Goal: Transaction & Acquisition: Purchase product/service

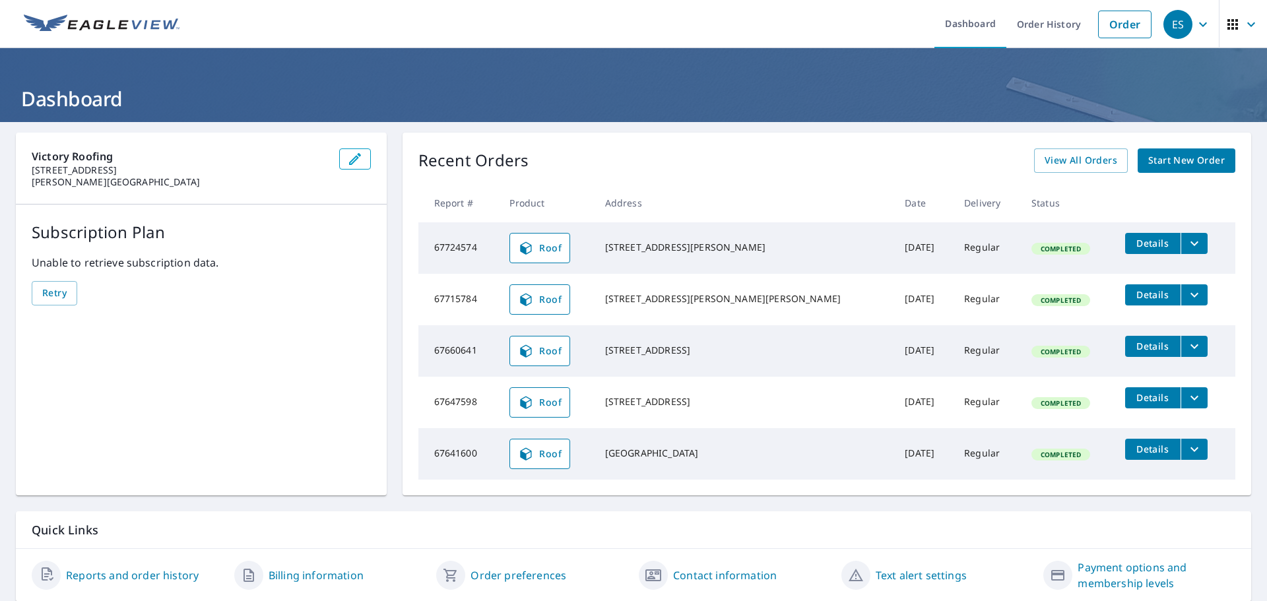
click at [1160, 172] on link "Start New Order" at bounding box center [1187, 161] width 98 height 24
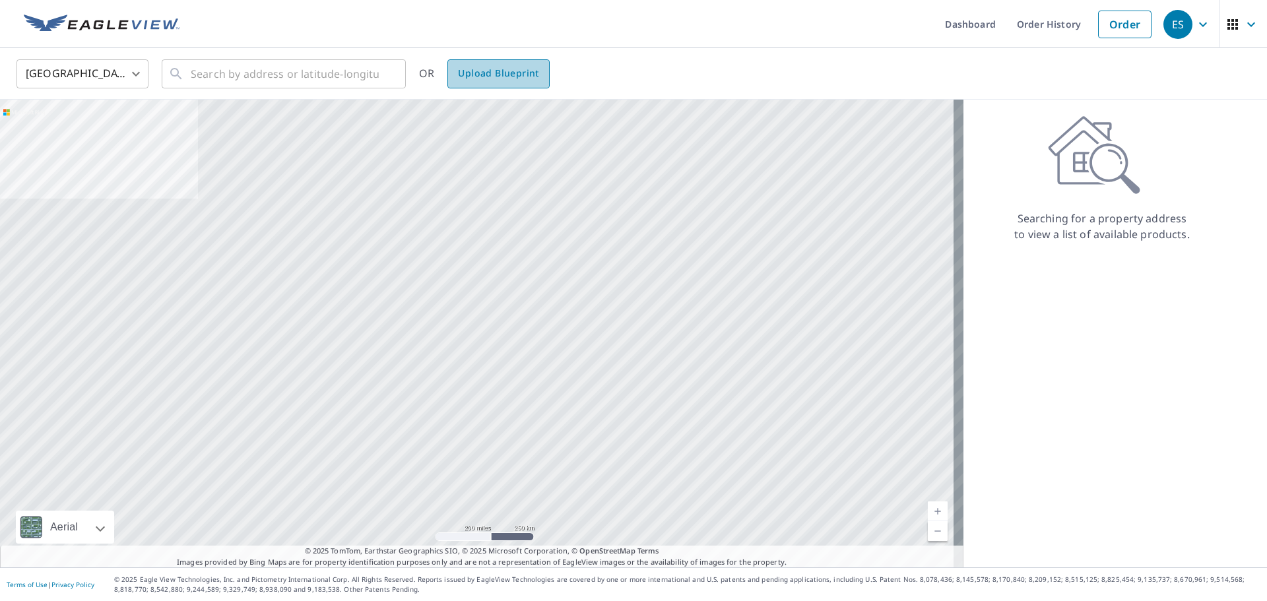
click at [517, 83] on link "Upload Blueprint" at bounding box center [499, 73] width 102 height 29
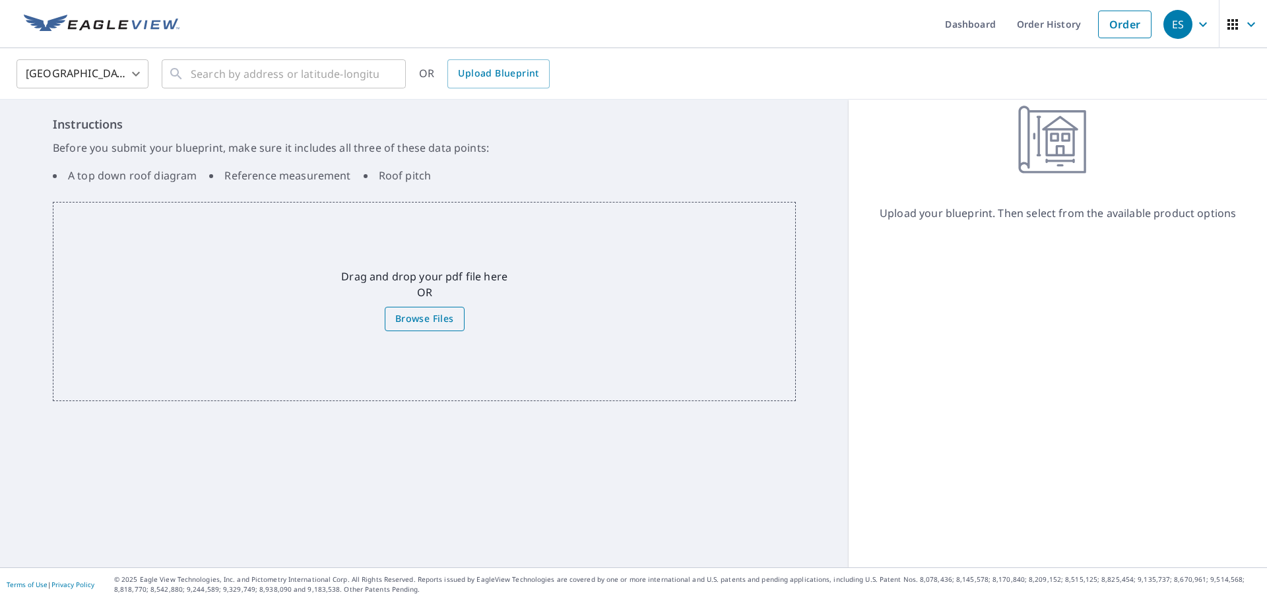
click at [437, 312] on span "Browse Files" at bounding box center [424, 319] width 59 height 17
click at [0, 0] on input "Browse Files" at bounding box center [0, 0] width 0 height 0
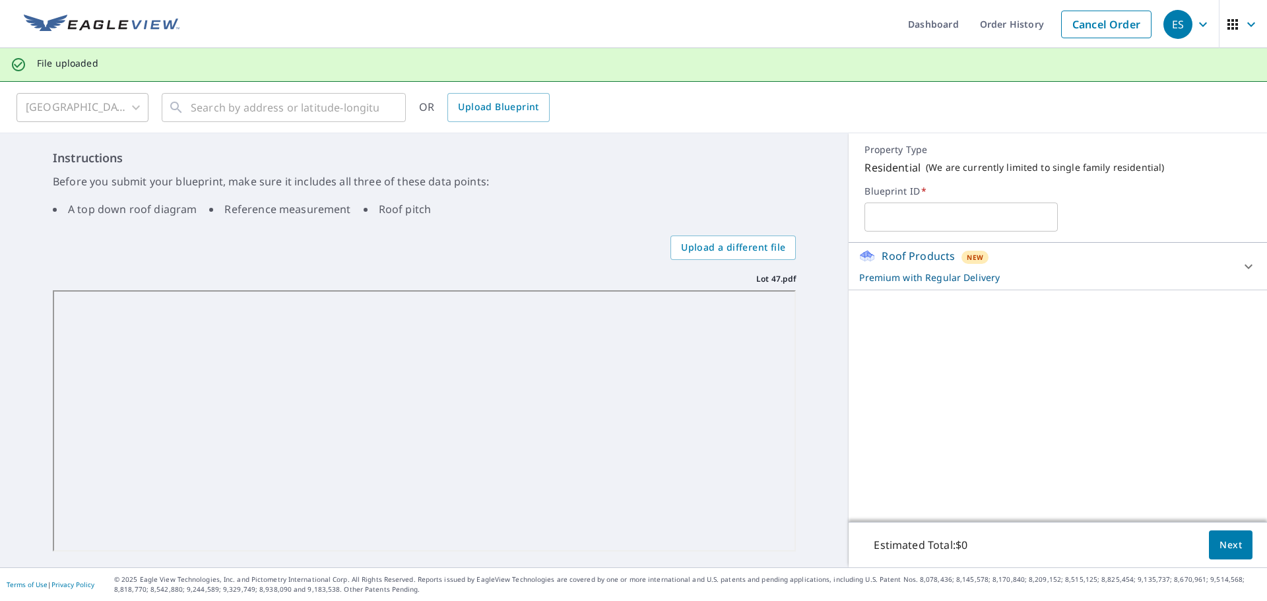
click at [993, 208] on input "text" at bounding box center [961, 217] width 193 height 37
type input "L"
type input "258 Enclave"
click at [1059, 260] on div "Roof Products New Premium with Regular Delivery" at bounding box center [1046, 266] width 374 height 36
click at [1220, 537] on span "Next" at bounding box center [1231, 545] width 22 height 17
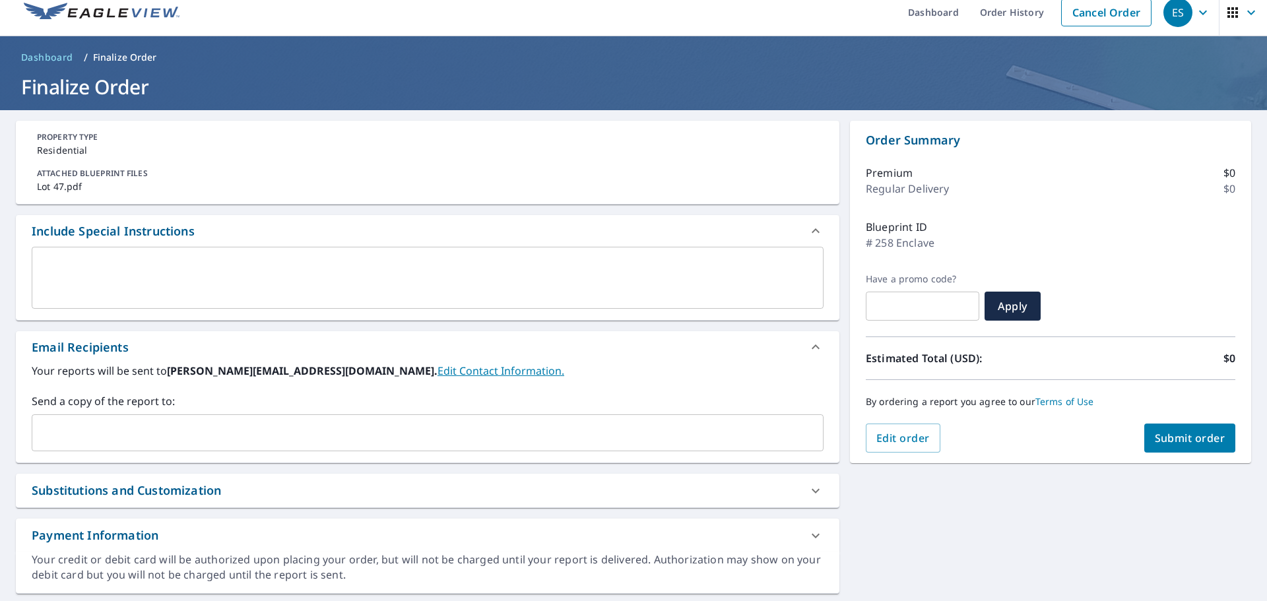
scroll to position [49, 0]
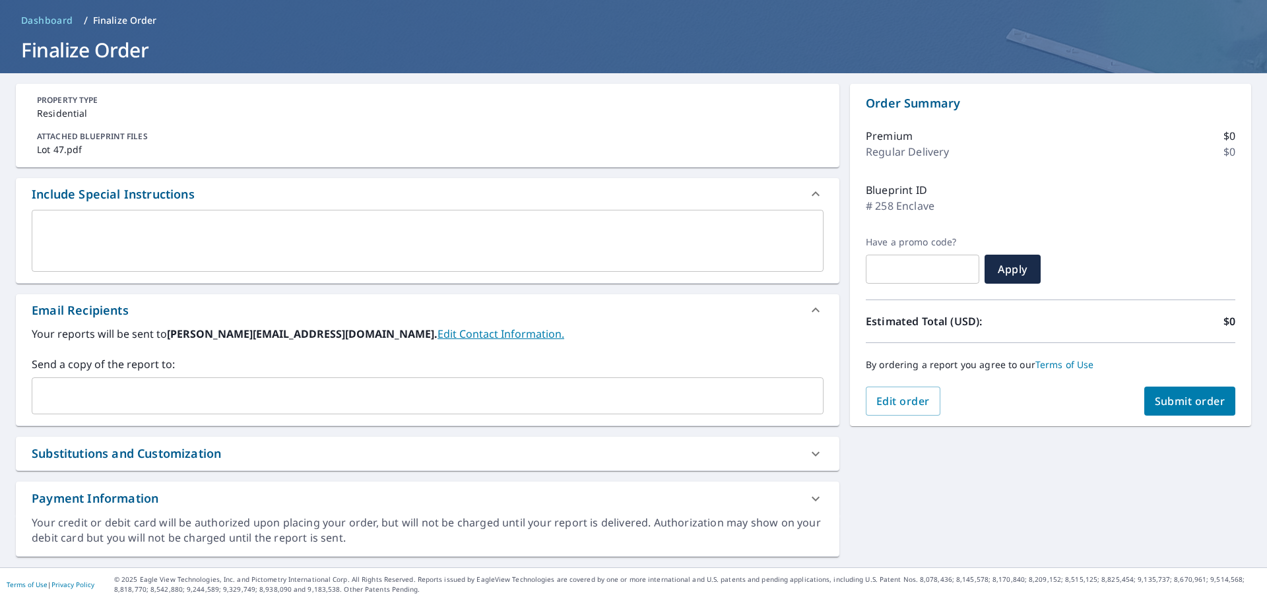
click at [370, 462] on div "Substitutions and Customization" at bounding box center [416, 454] width 768 height 18
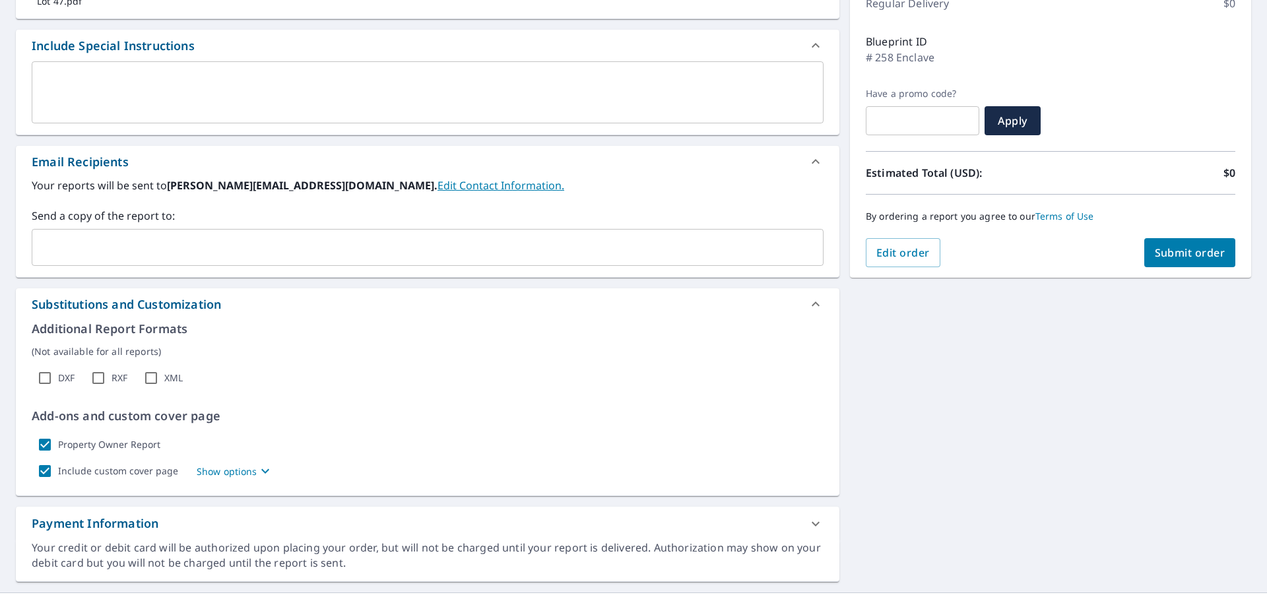
scroll to position [222, 0]
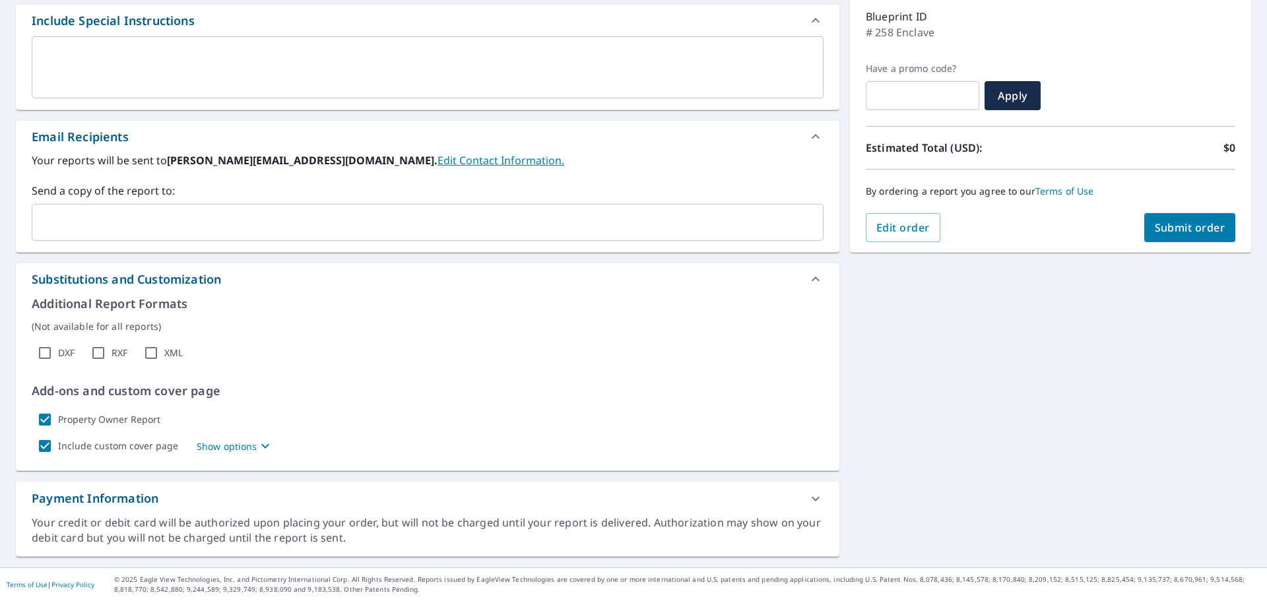
click at [584, 514] on div "Payment Information" at bounding box center [428, 499] width 824 height 34
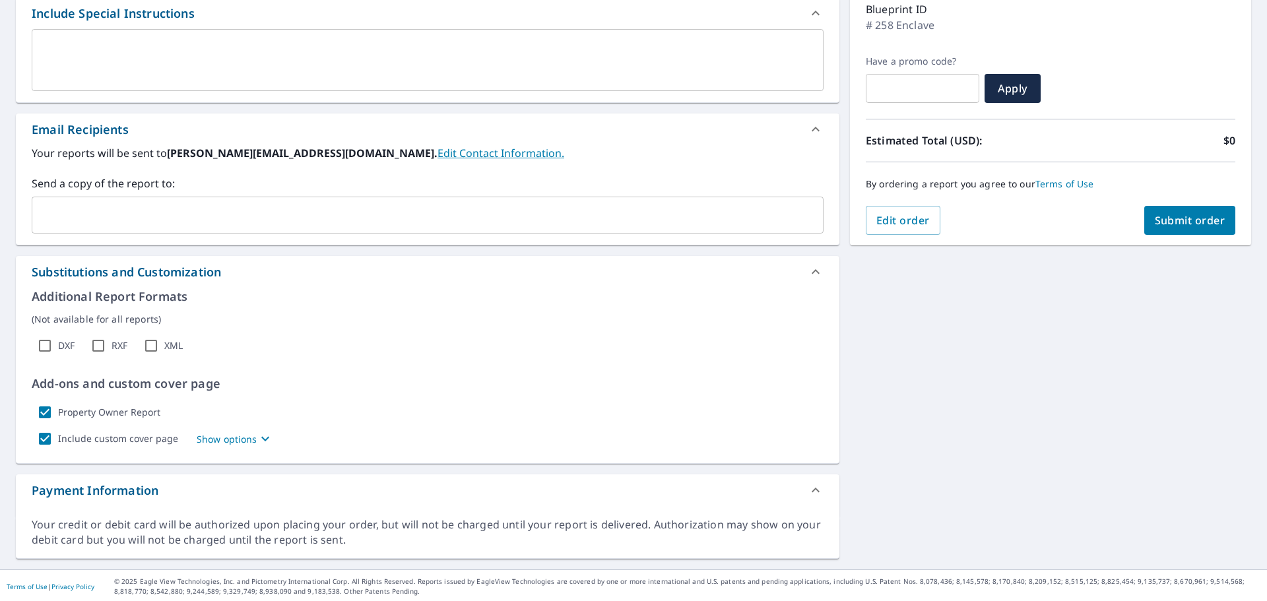
scroll to position [232, 0]
click at [816, 485] on icon at bounding box center [816, 489] width 16 height 16
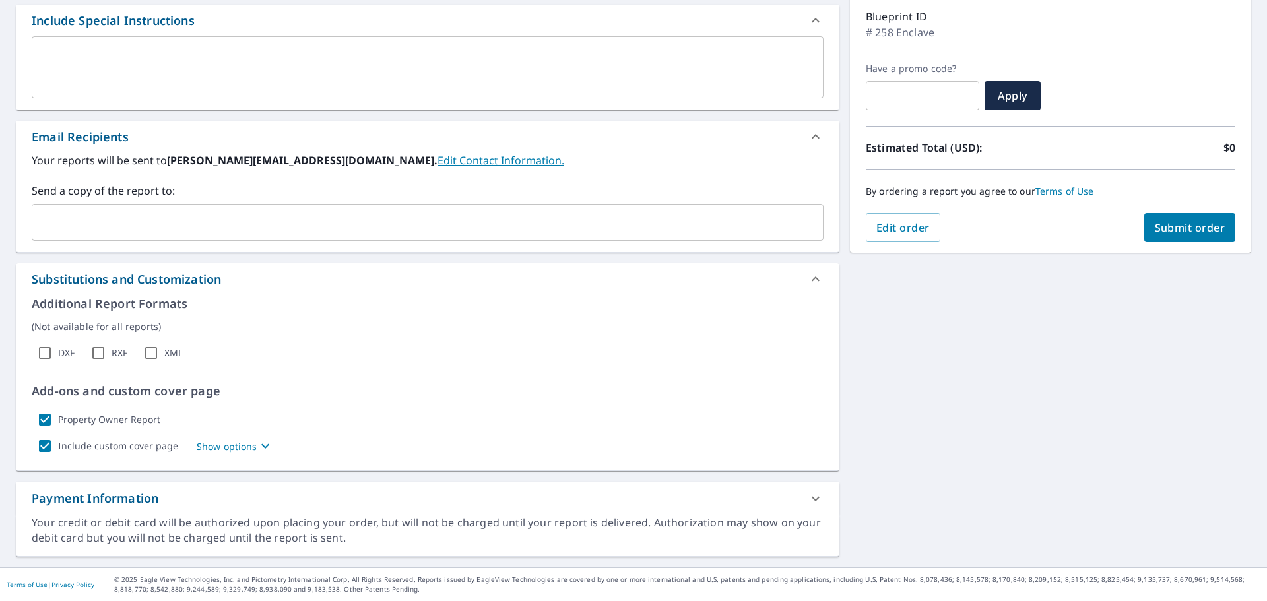
scroll to position [0, 0]
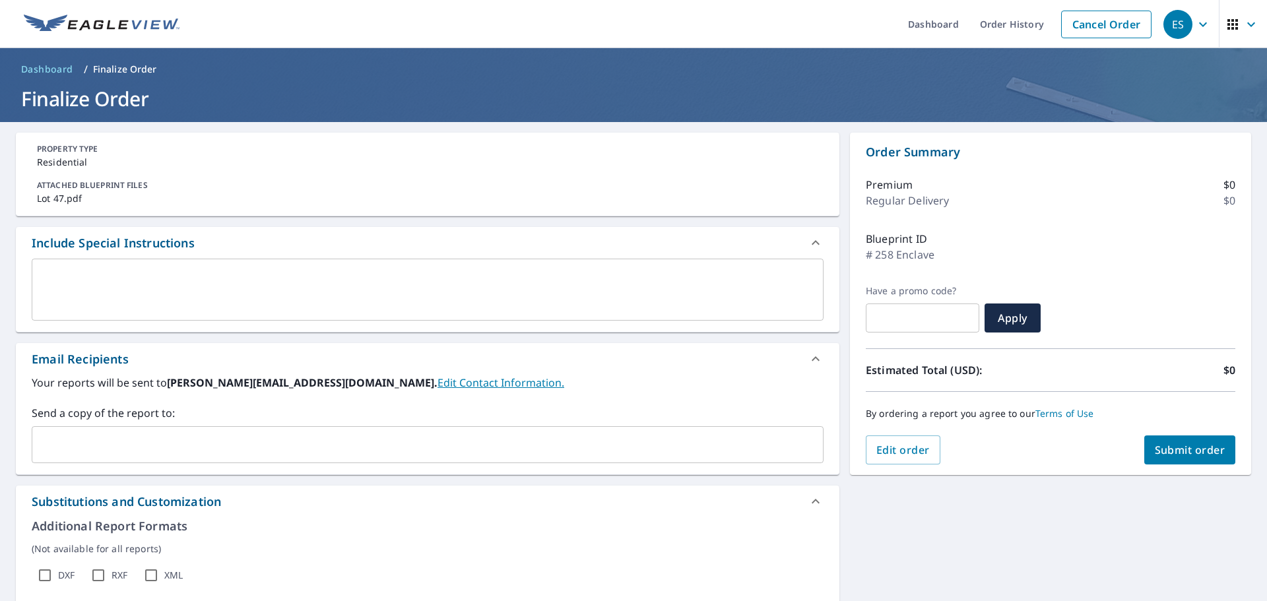
click at [946, 335] on input "text" at bounding box center [923, 318] width 114 height 37
click at [930, 319] on input "text" at bounding box center [923, 318] width 114 height 37
checkbox input "true"
type input "Q"
checkbox input "true"
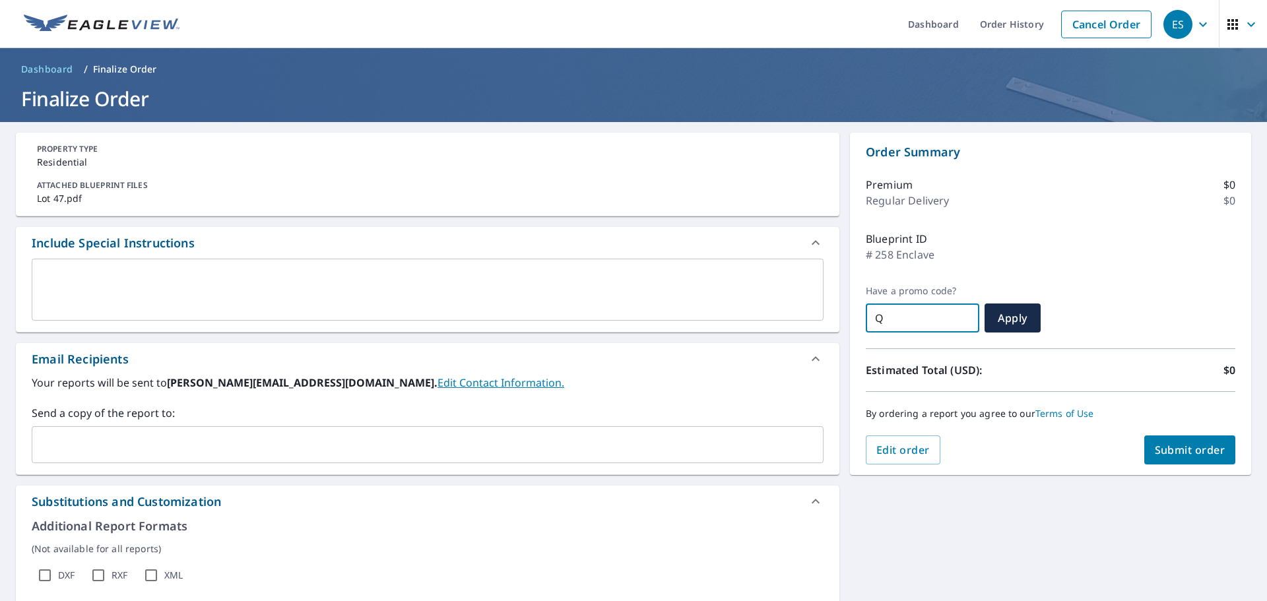
type input "Q2"
checkbox input "true"
type input "Q2Q"
checkbox input "true"
type input "Q2Q3"
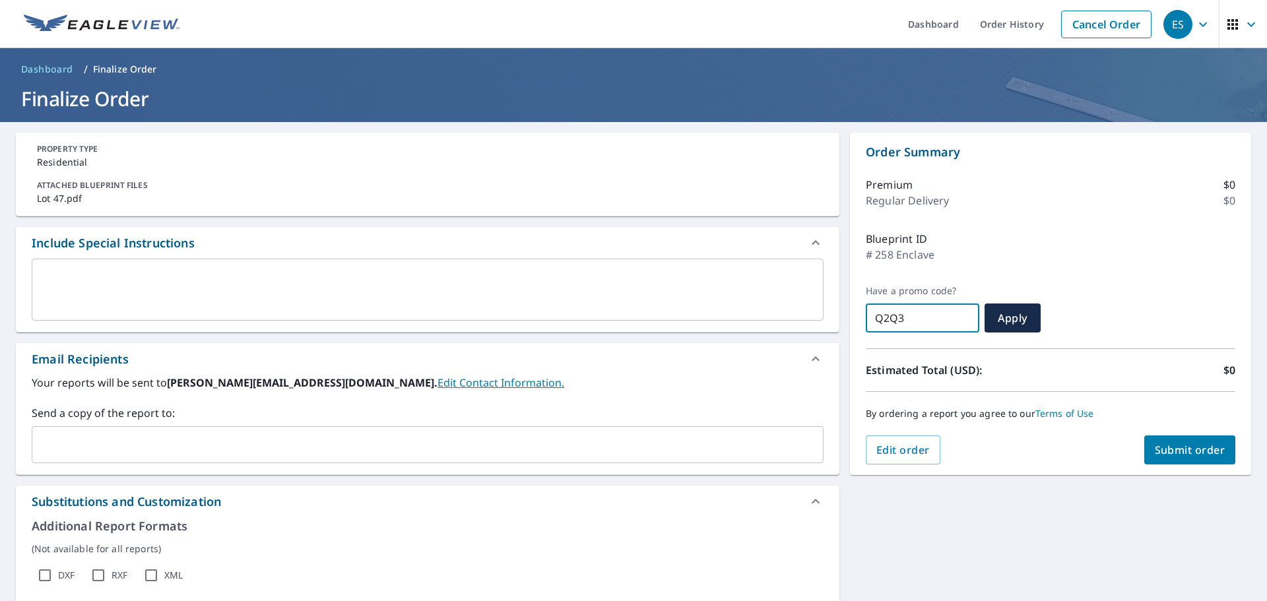
checkbox input "true"
type input "Q2Q3-"
checkbox input "true"
type input "Q2Q3-R"
checkbox input "true"
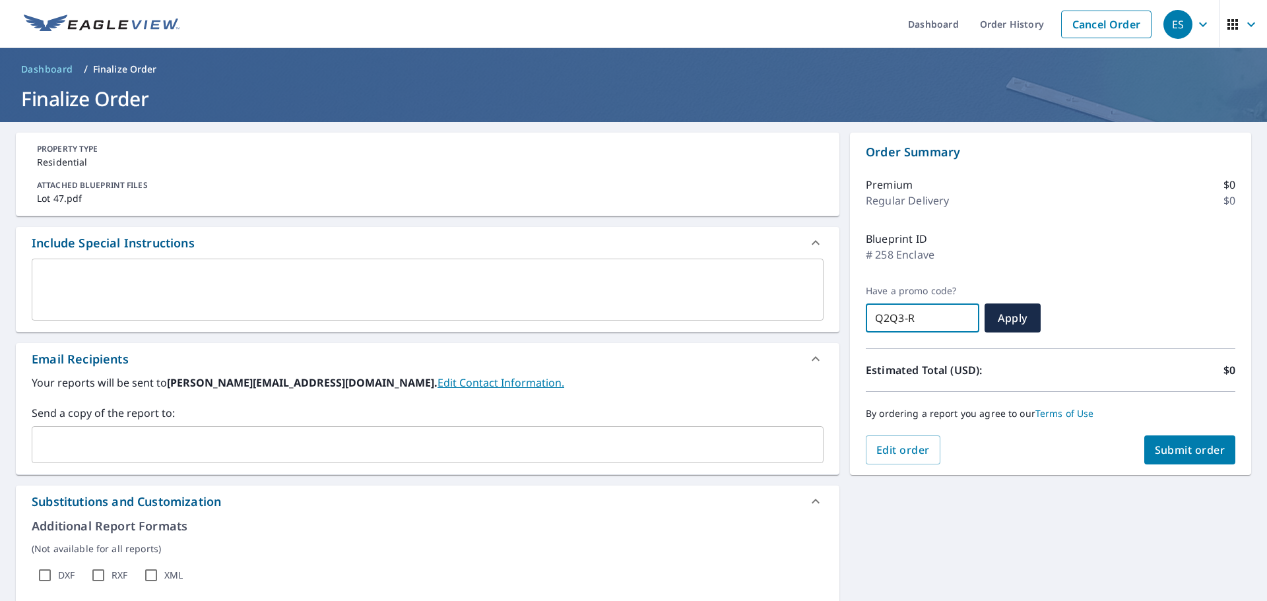
type input "Q2Q3-RH"
checkbox input "true"
type input "Q2Q3-RH1"
checkbox input "true"
type input "Q2Q3-RH16"
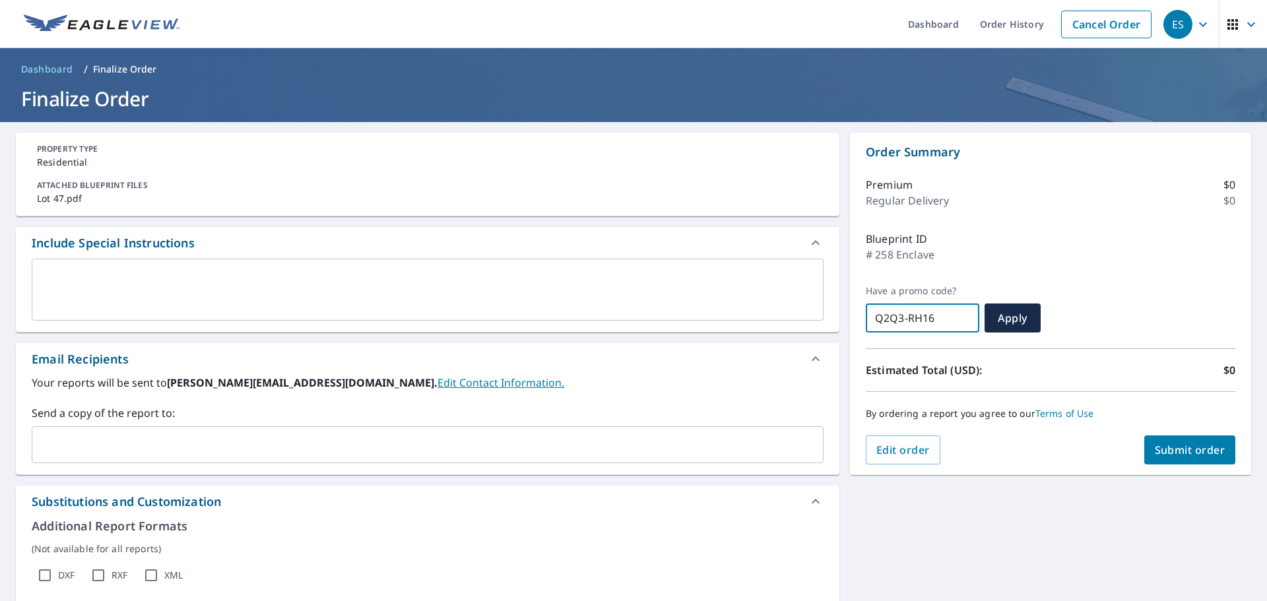
checkbox input "true"
type input "Q2Q3-RH164"
checkbox input "true"
type input "Q2Q3-RH164-"
checkbox input "true"
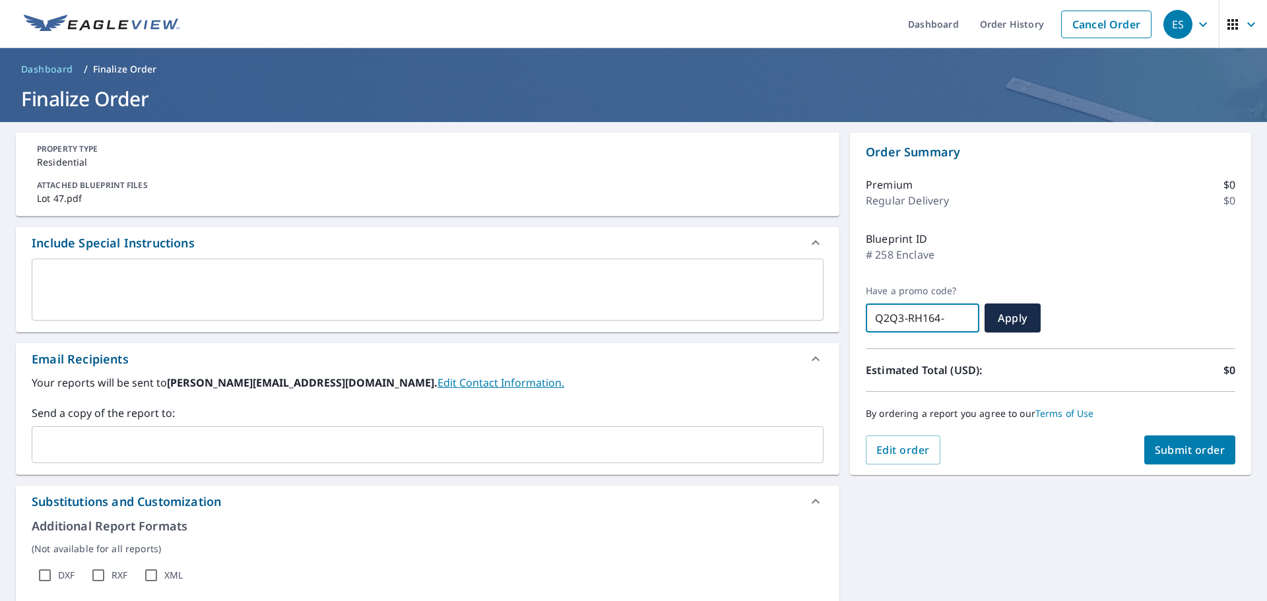
type input "Q2Q3-RH164-H"
checkbox input "true"
type input "Q2Q3-RH164-HV"
checkbox input "true"
type input "Q2Q3-RH164-HVA"
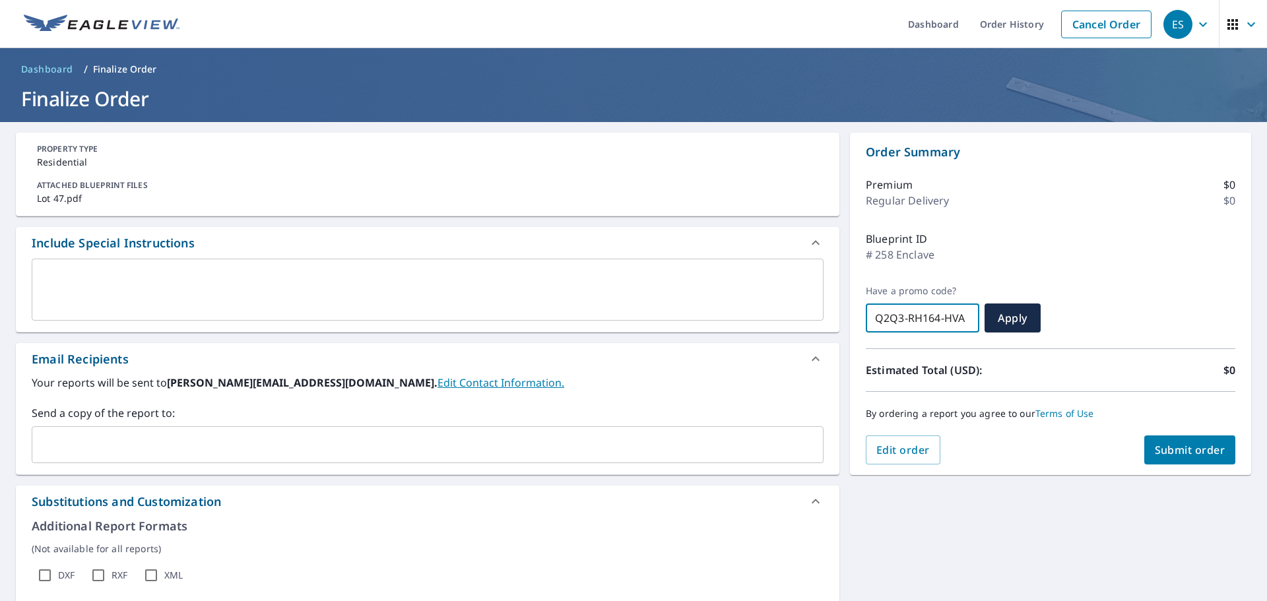
checkbox input "true"
type input "Q2Q3-RH164-HVAE"
checkbox input "true"
type input "Q2Q3-RH164-HVAEX"
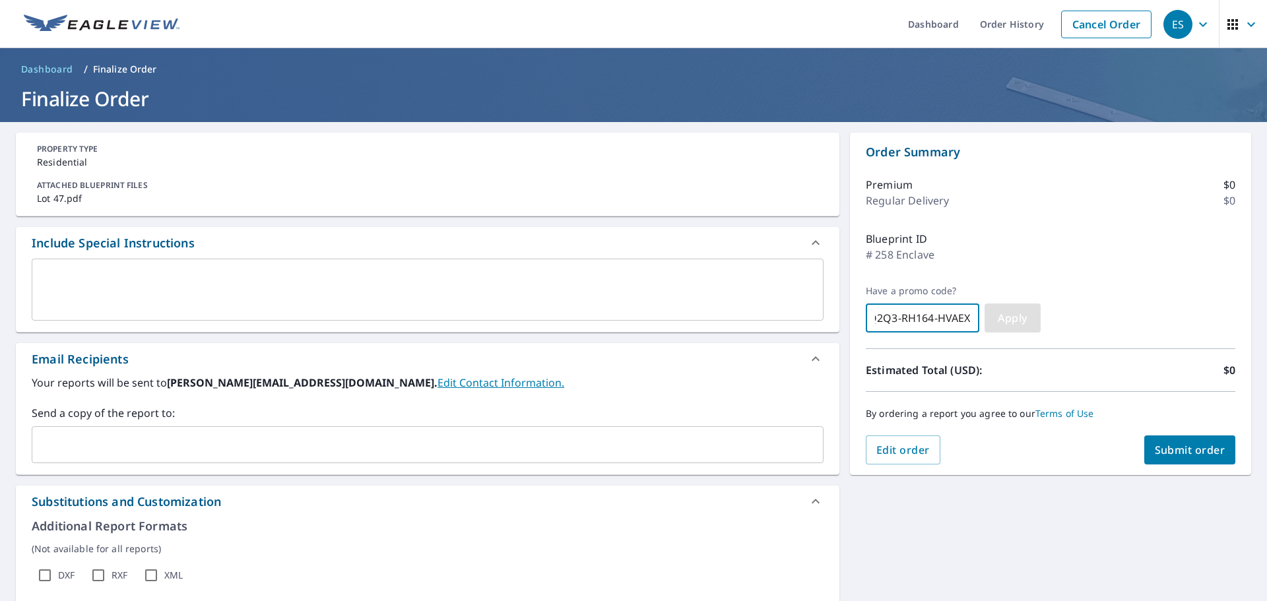
click at [995, 321] on span "Apply" at bounding box center [1012, 318] width 35 height 15
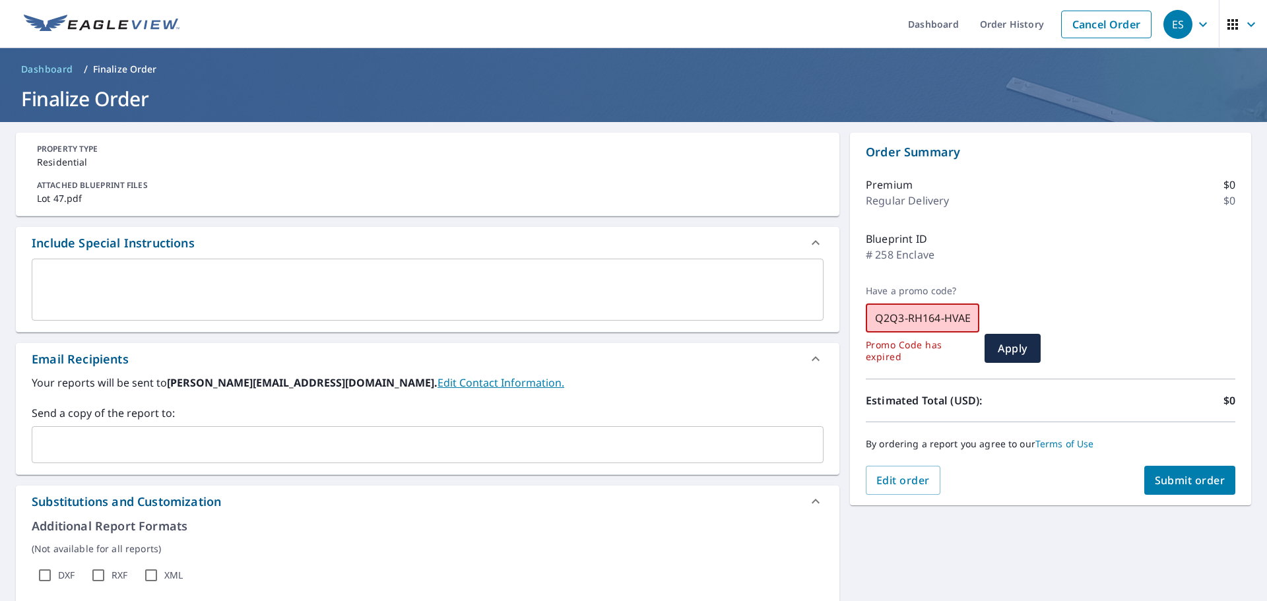
click at [958, 325] on input "Q2Q3-RH164-HVAEX" at bounding box center [923, 318] width 114 height 37
drag, startPoint x: 871, startPoint y: 320, endPoint x: 992, endPoint y: 321, distance: 121.5
click at [992, 321] on div "Have a promo code? Q2Q3-RH164-HVAEX ​ Promo Code has expired Apply" at bounding box center [1051, 324] width 370 height 78
checkbox input "true"
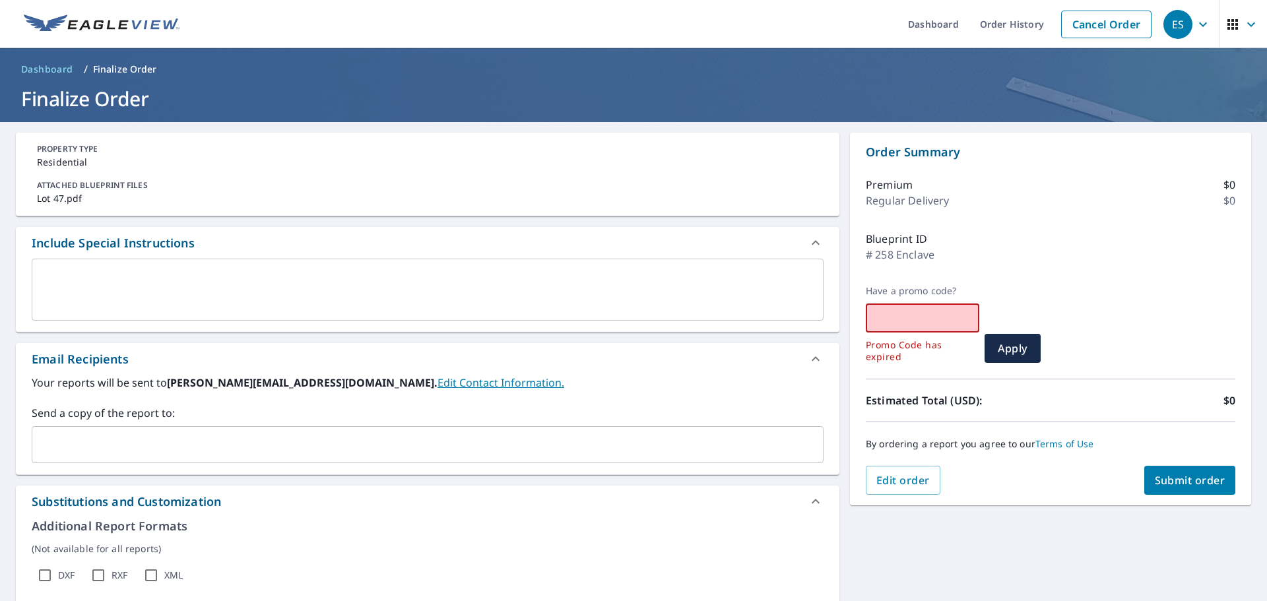
scroll to position [0, 0]
checkbox input "true"
type input "O"
checkbox input "true"
type input "OC"
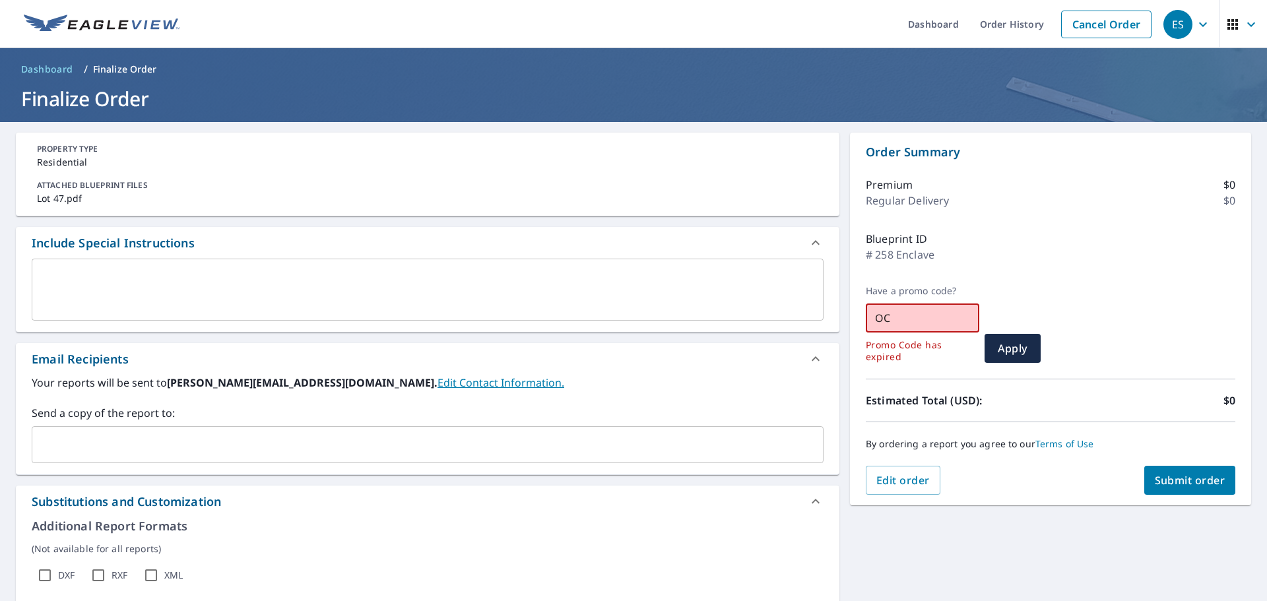
checkbox input "true"
type input "OC0"
checkbox input "true"
type input "OC09"
checkbox input "true"
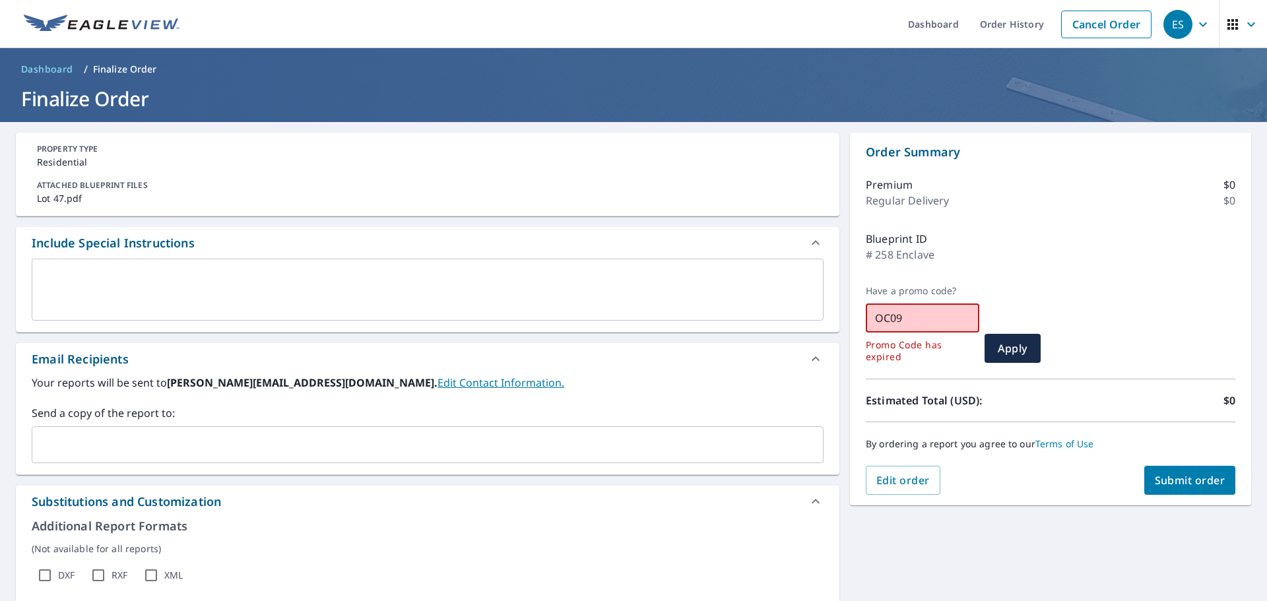
type input "OC0"
checkbox input "true"
type input "OC"
checkbox input "true"
type input "O"
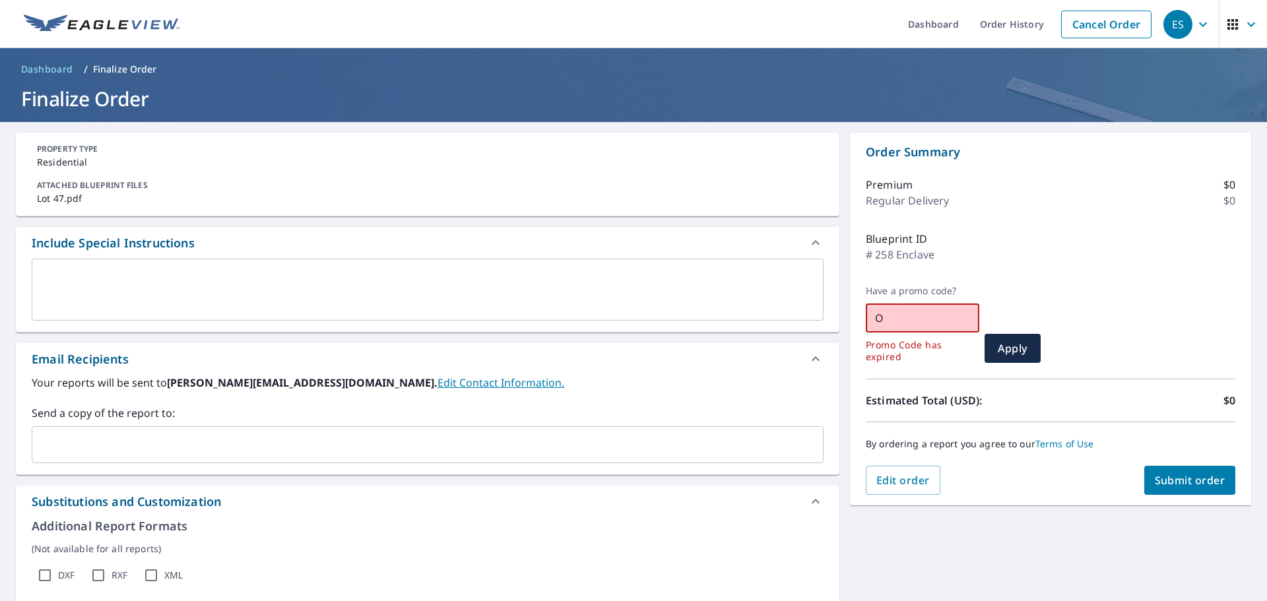
checkbox input "true"
type input "O"
checkbox input "true"
type input "OC"
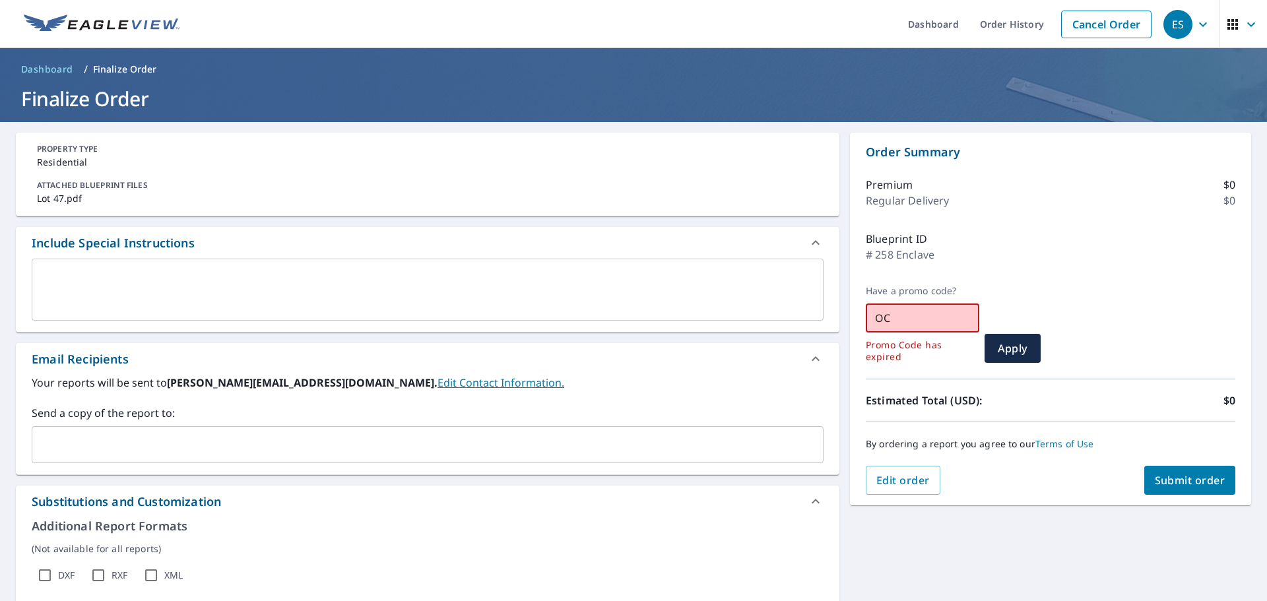
checkbox input "true"
type input "OC0"
checkbox input "true"
type input "OC09"
checkbox input "true"
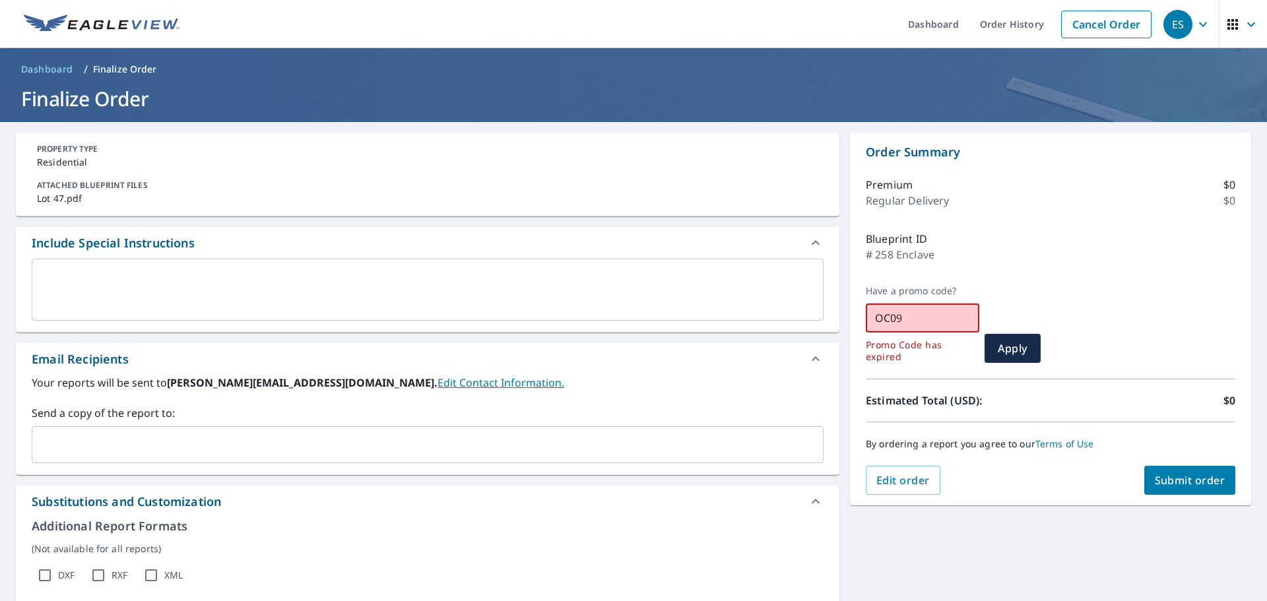
type input "OC09-"
checkbox input "true"
type input "OC09-J"
checkbox input "true"
type input "OC09-JK"
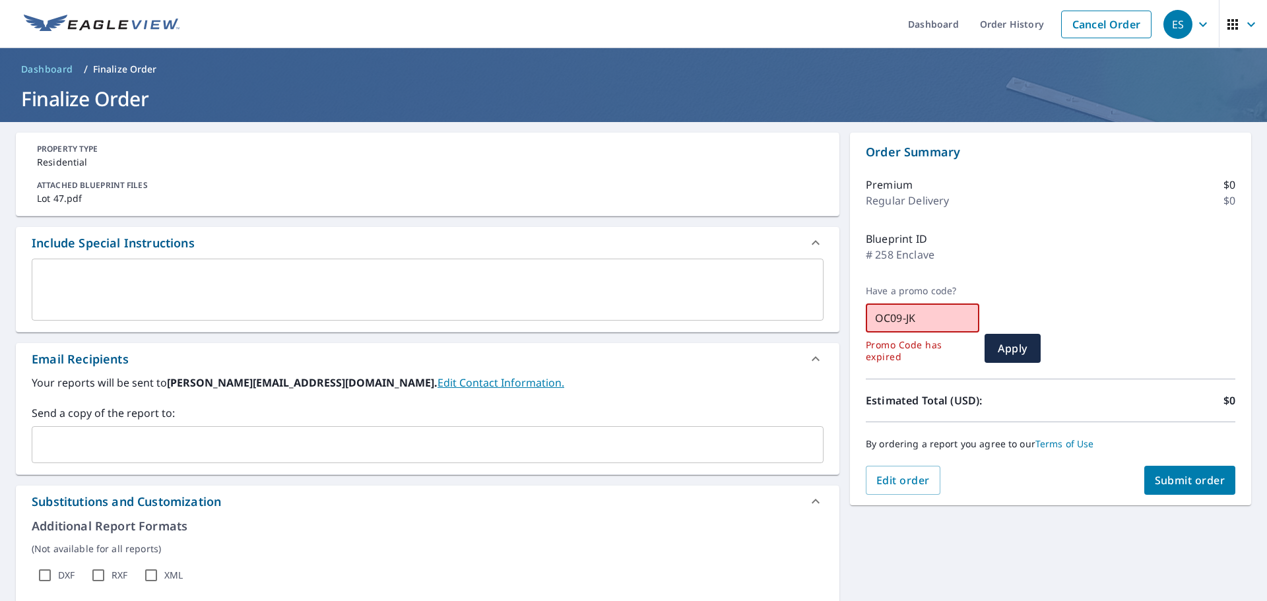
checkbox input "true"
type input "OC09-JKM"
checkbox input "true"
type input "OC09-JKMK"
checkbox input "true"
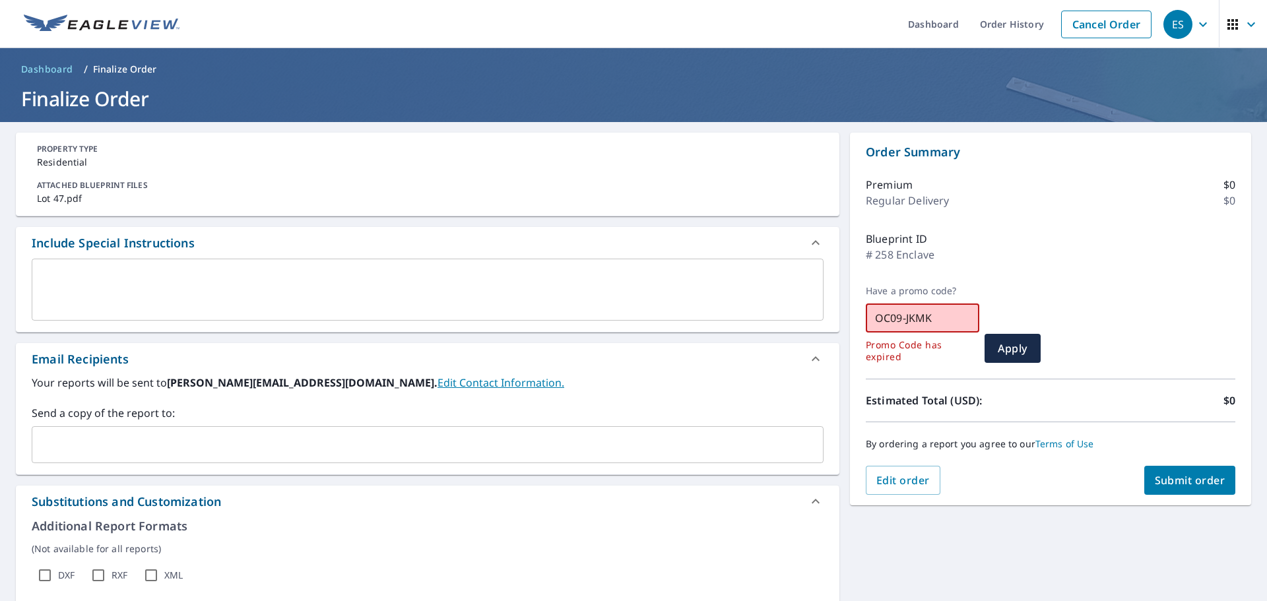
type input "OC09-JKMKK"
checkbox input "true"
type input "OC09-JKMKK-"
checkbox input "true"
type input "OC09-JKMKK-L"
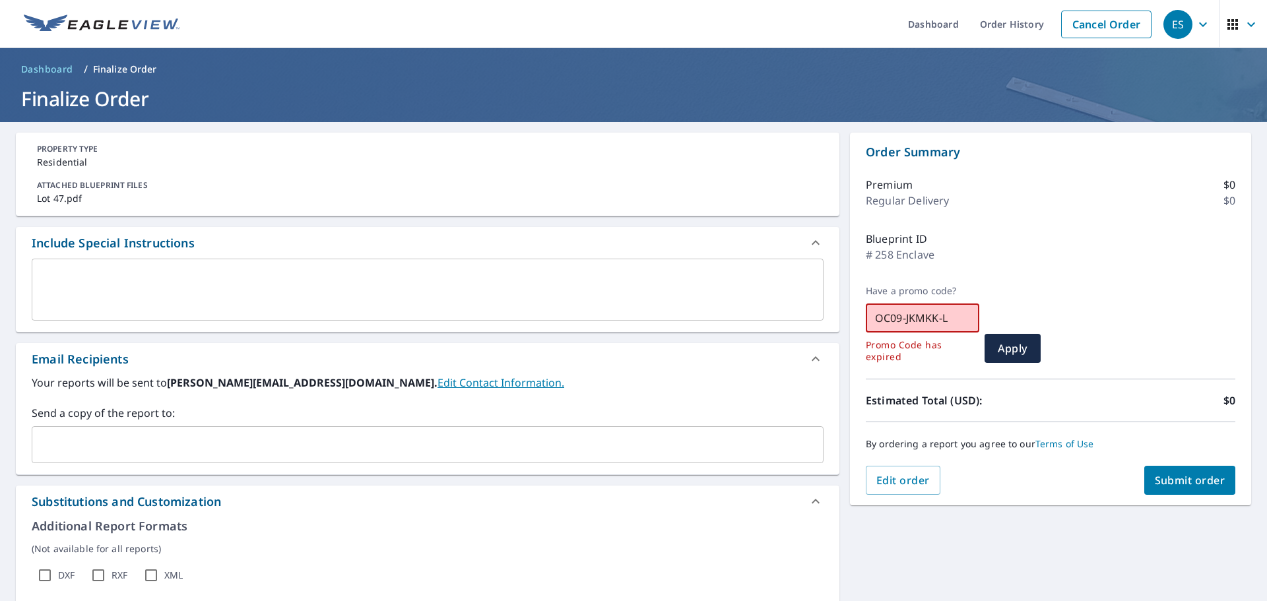
checkbox input "true"
type input "OC09-JKMKK-LK"
checkbox input "true"
type input "OC09-JKMKK-LK7"
checkbox input "true"
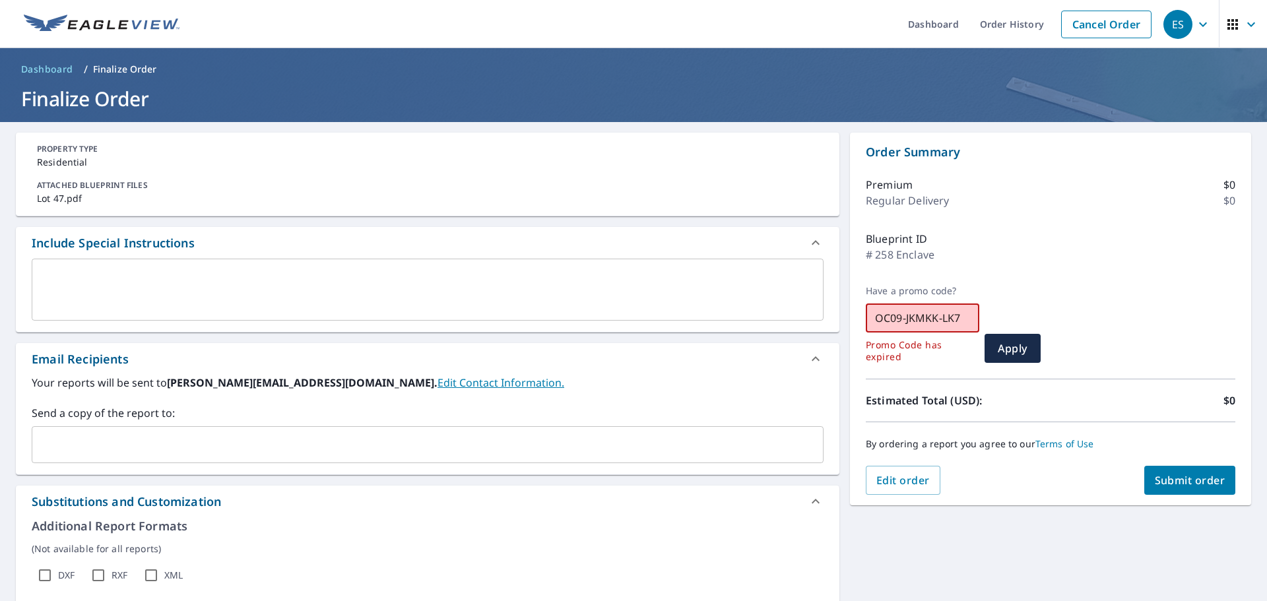
type input "OC09-JKMKK-LK7H"
checkbox input "true"
type input "OC09-JKMKK-LK7HN"
click at [1003, 348] on span "Apply" at bounding box center [1012, 348] width 35 height 15
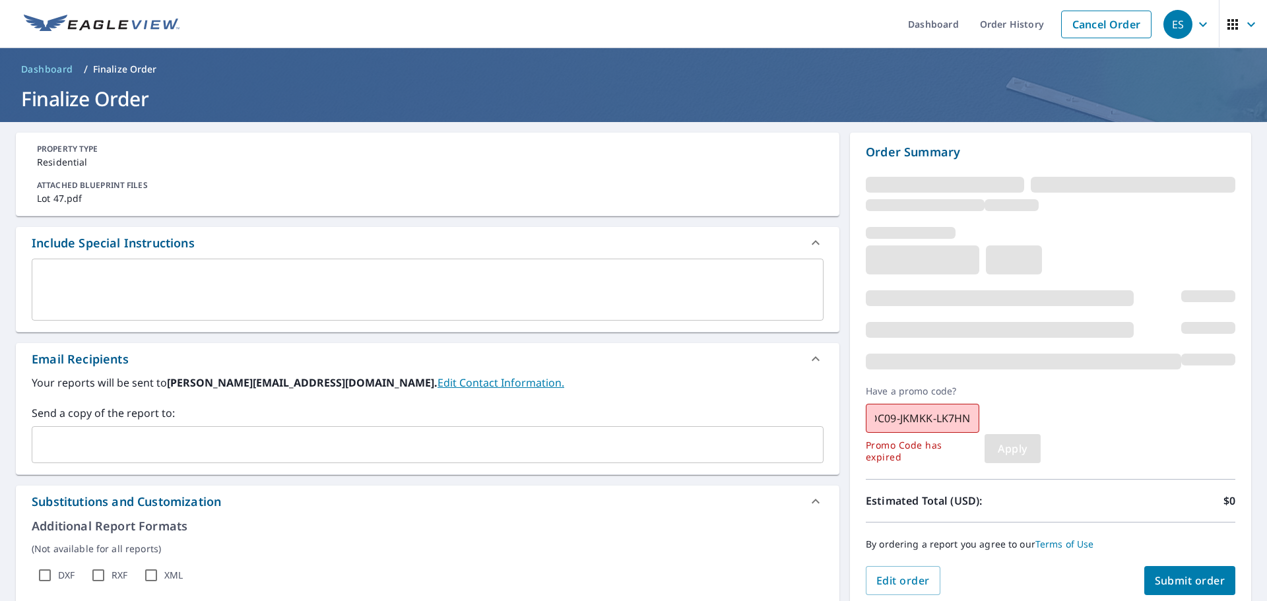
scroll to position [0, 0]
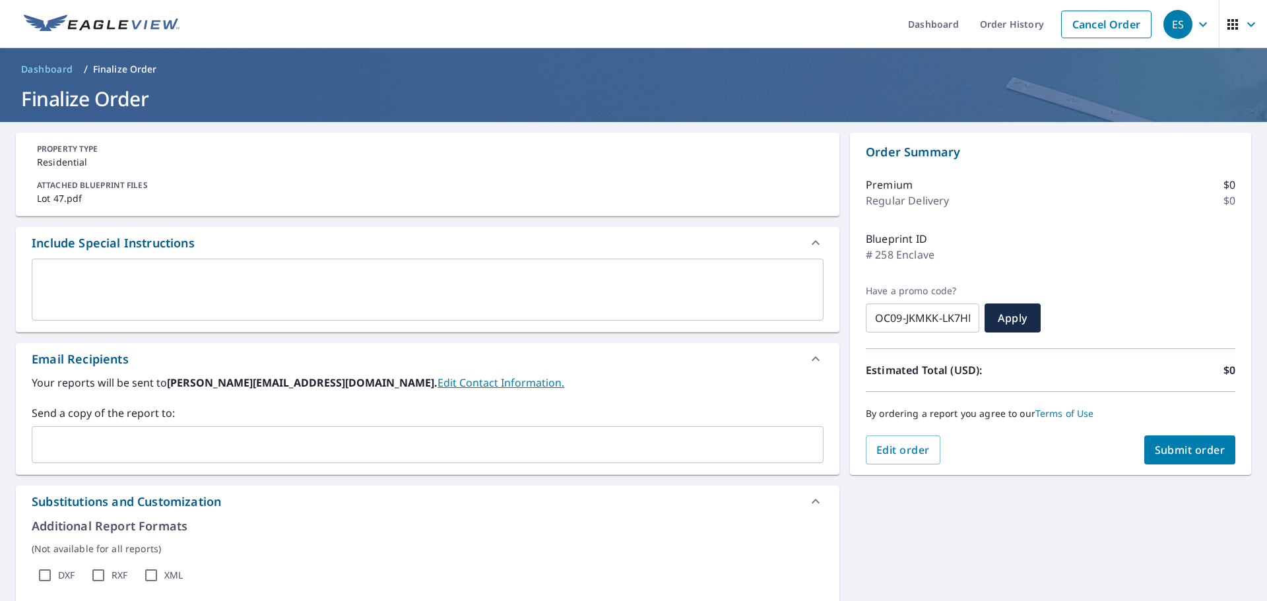
click at [999, 333] on div at bounding box center [1051, 341] width 370 height 16
click at [1017, 304] on button "Apply" at bounding box center [1013, 318] width 56 height 29
click at [1175, 442] on button "Submit order" at bounding box center [1191, 450] width 92 height 29
checkbox input "true"
